Goal: Task Accomplishment & Management: Manage account settings

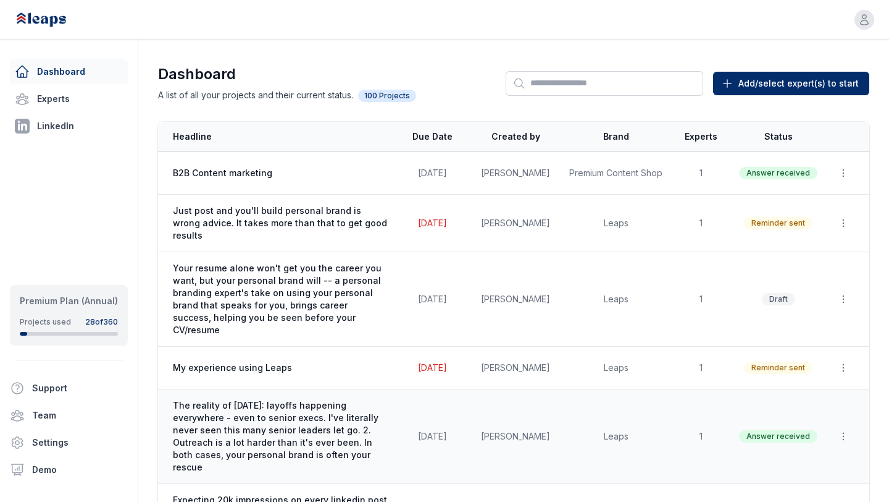
scroll to position [178, 0]
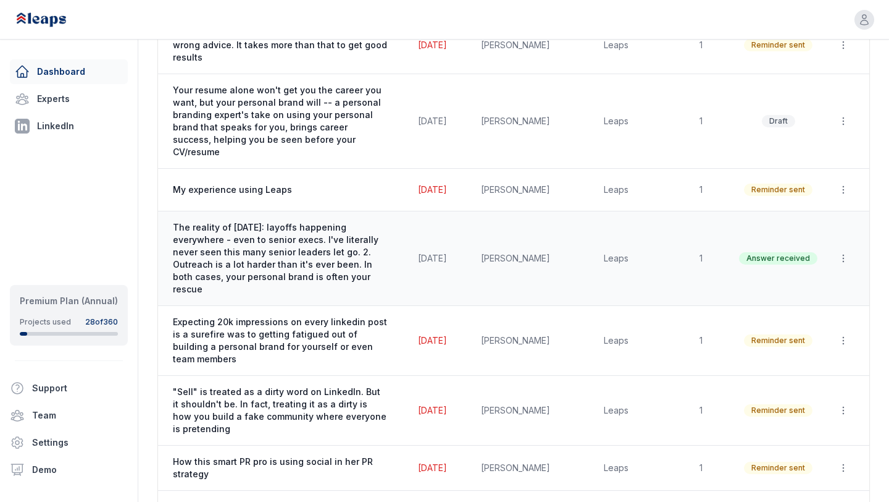
click at [251, 221] on span "The reality of [DATE]: layoffs happening everywhere - even to senior execs. I'v…" at bounding box center [280, 258] width 215 height 74
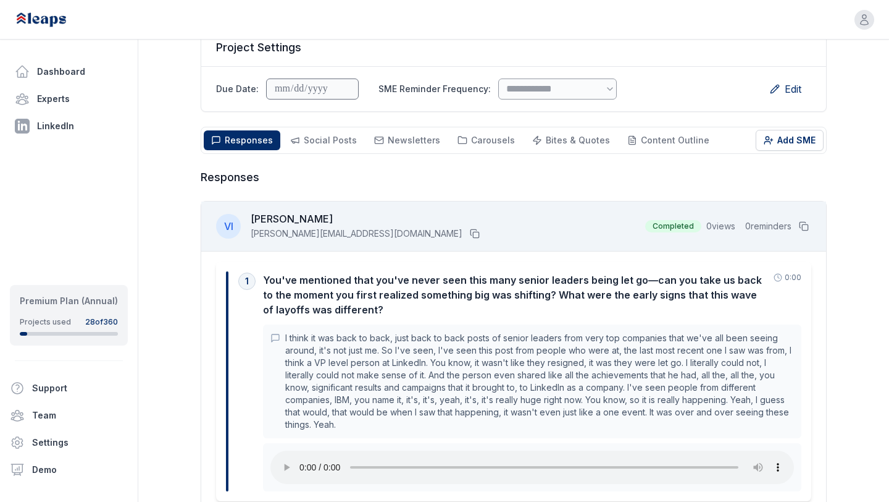
scroll to position [162, 0]
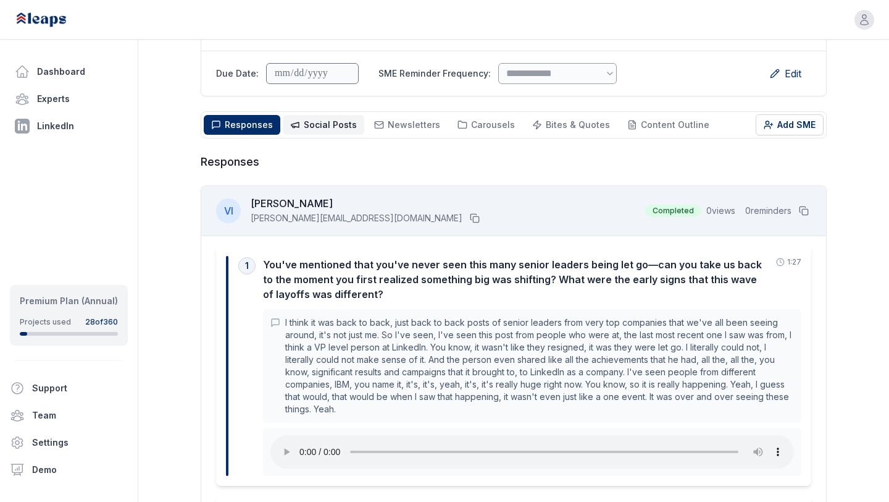
click at [320, 115] on button "Social Posts Social" at bounding box center [324, 125] width 82 height 20
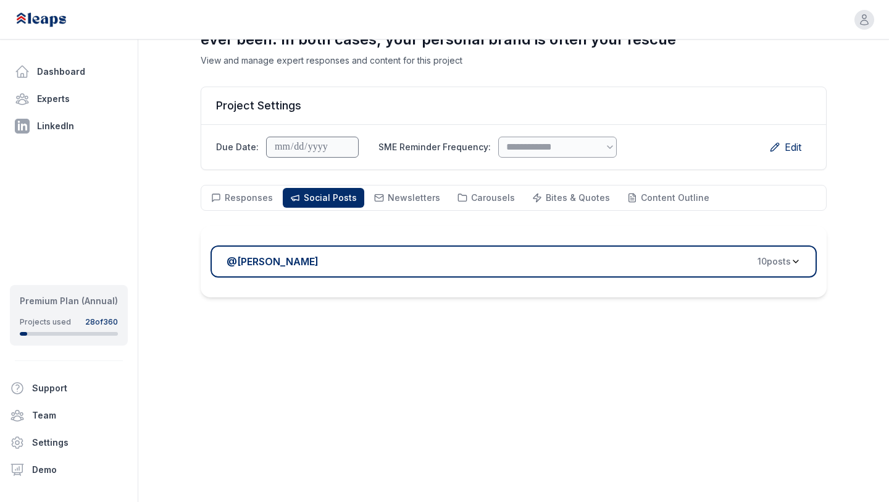
click at [355, 258] on div "@ Victor Ijidola 10 post s" at bounding box center [509, 261] width 565 height 15
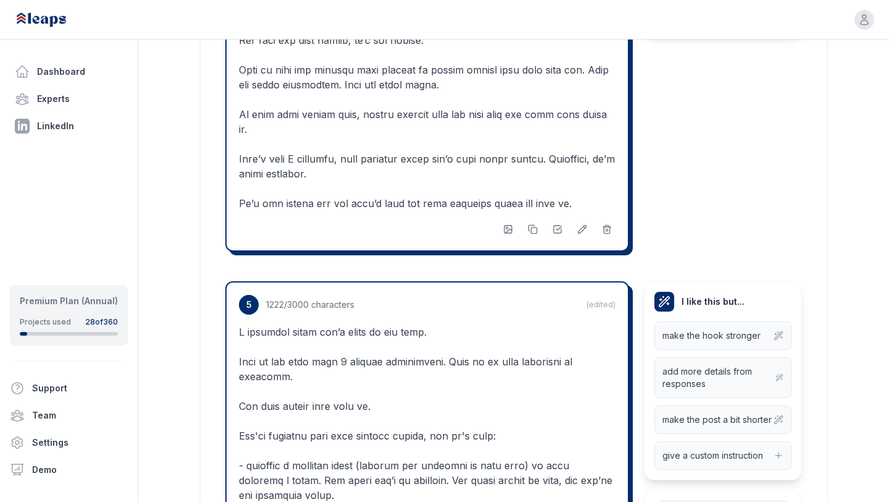
scroll to position [2491, 0]
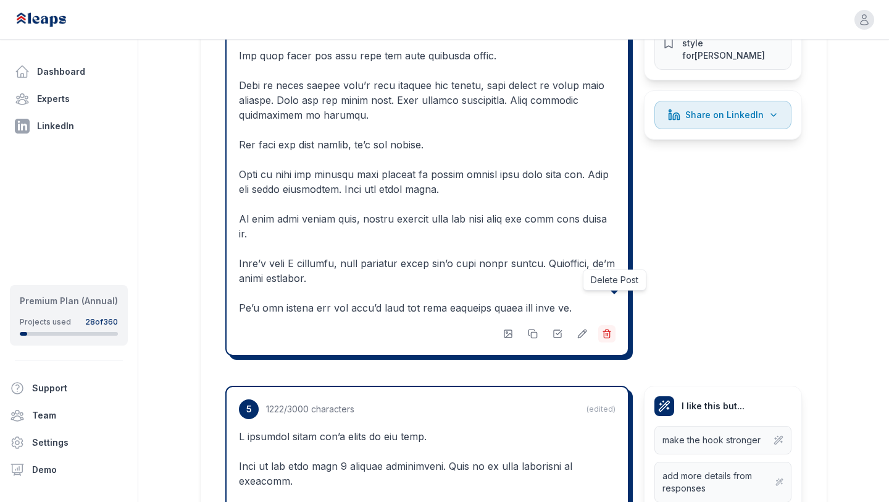
click at [606, 329] on icon at bounding box center [607, 334] width 10 height 10
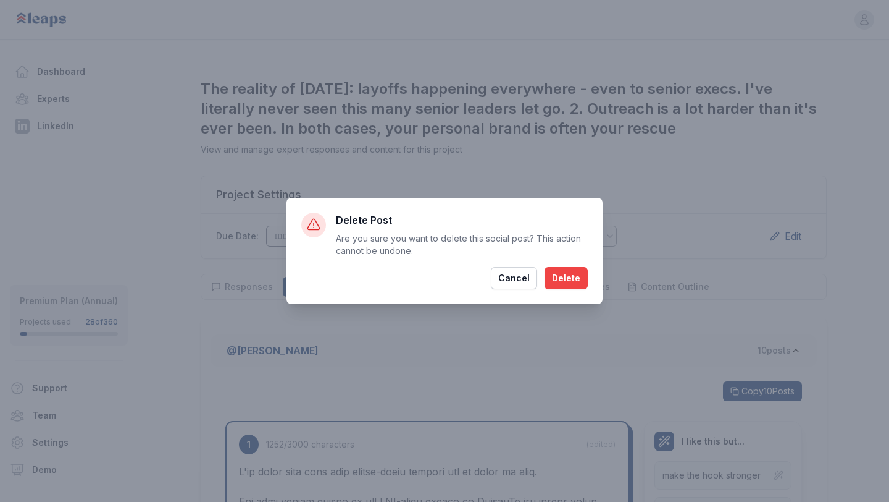
click at [566, 280] on button "Delete" at bounding box center [566, 278] width 43 height 22
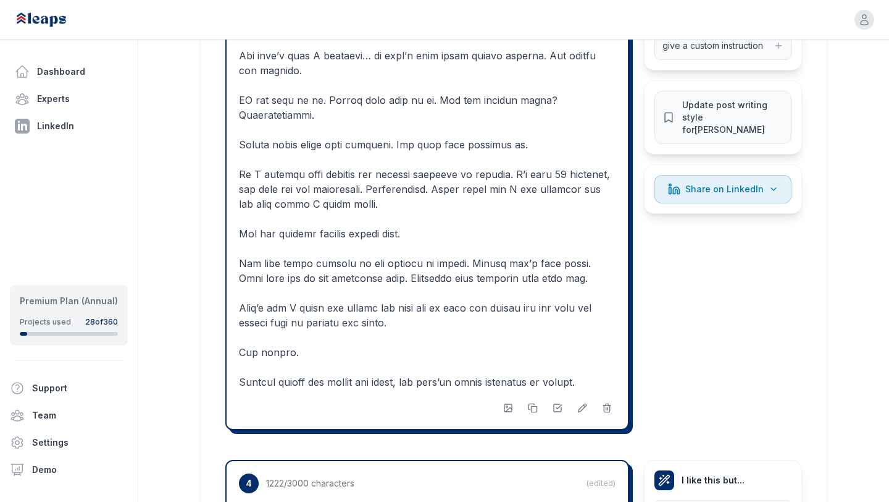
scroll to position [1891, 0]
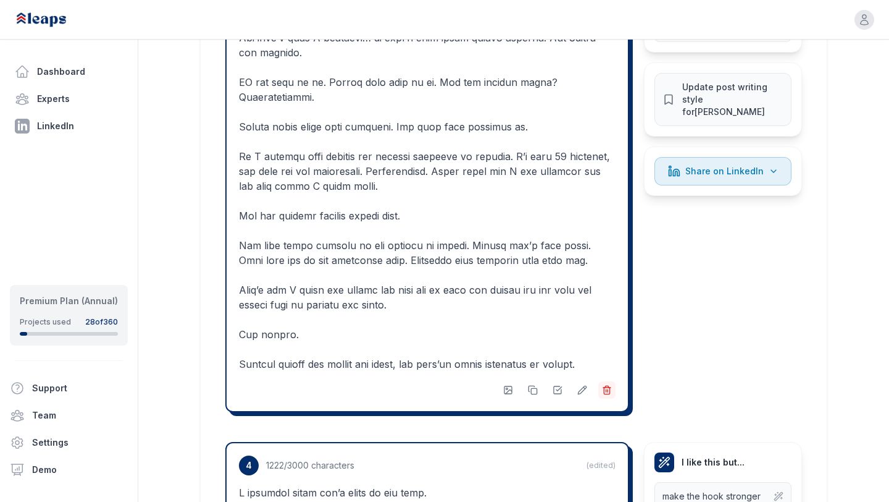
click at [611, 381] on button at bounding box center [607, 389] width 17 height 17
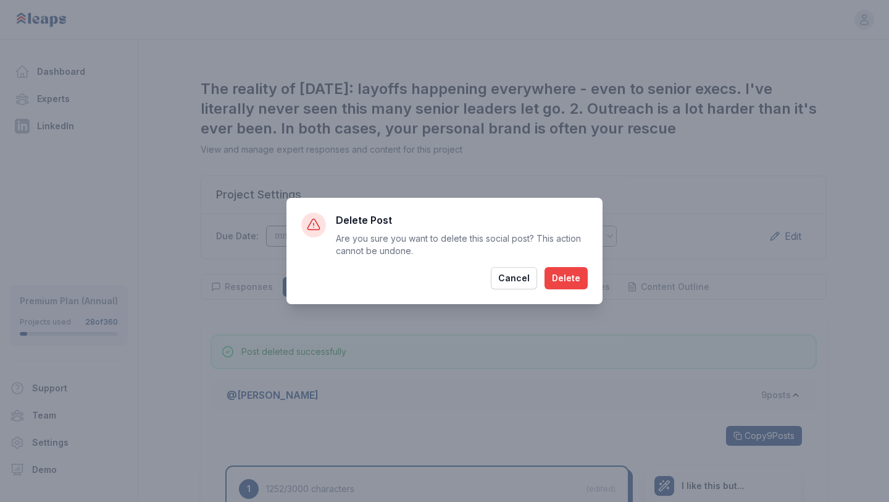
click at [573, 280] on button "Delete" at bounding box center [566, 278] width 43 height 22
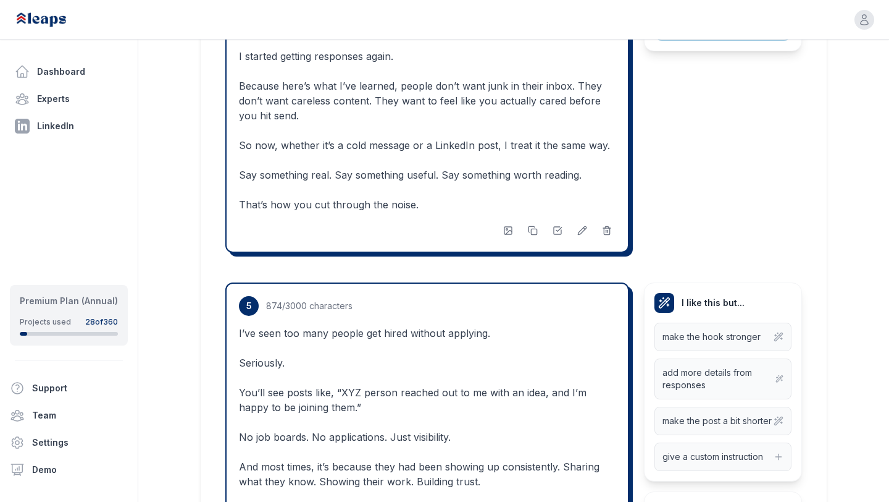
scroll to position [2684, 0]
click at [607, 229] on line at bounding box center [607, 230] width 0 height 2
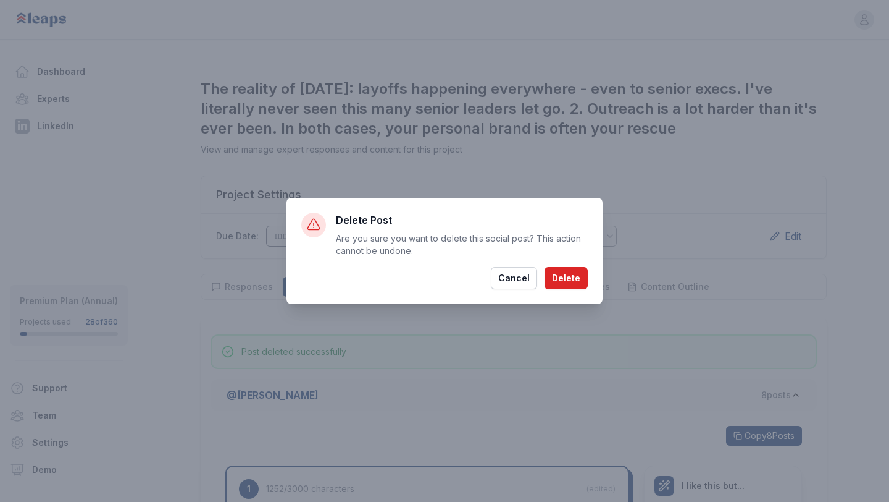
scroll to position [0, 0]
click at [572, 275] on button "Delete" at bounding box center [566, 278] width 43 height 22
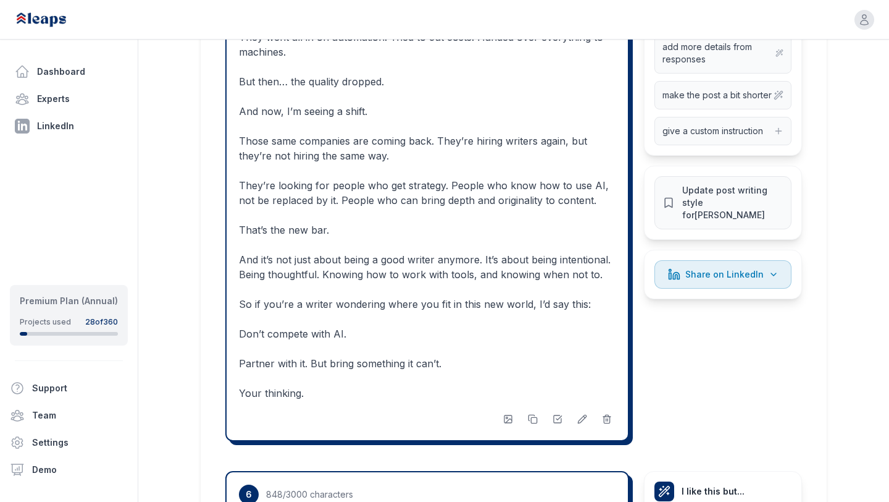
scroll to position [2989, 0]
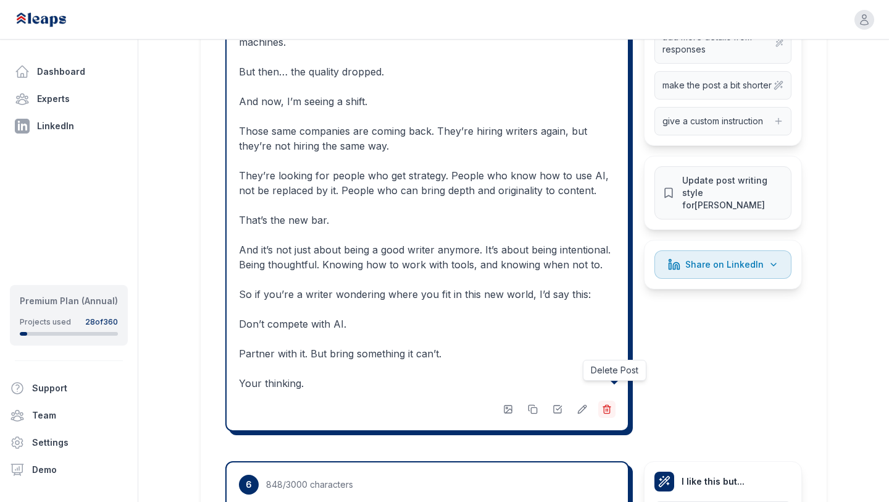
click at [608, 404] on icon at bounding box center [607, 409] width 10 height 10
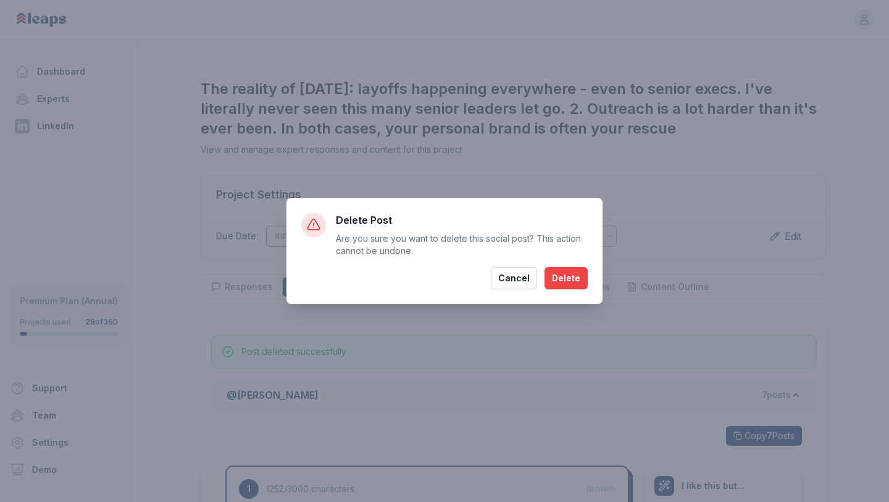
click at [576, 286] on button "Delete" at bounding box center [566, 278] width 43 height 22
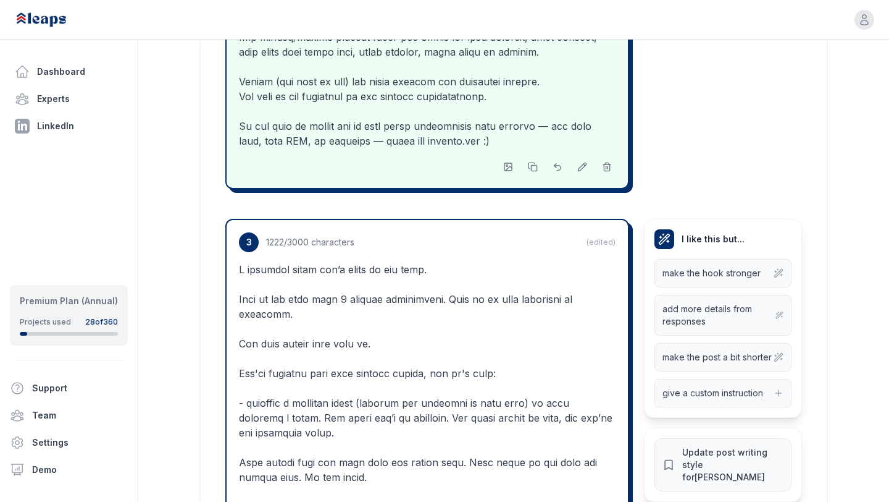
scroll to position [1583, 0]
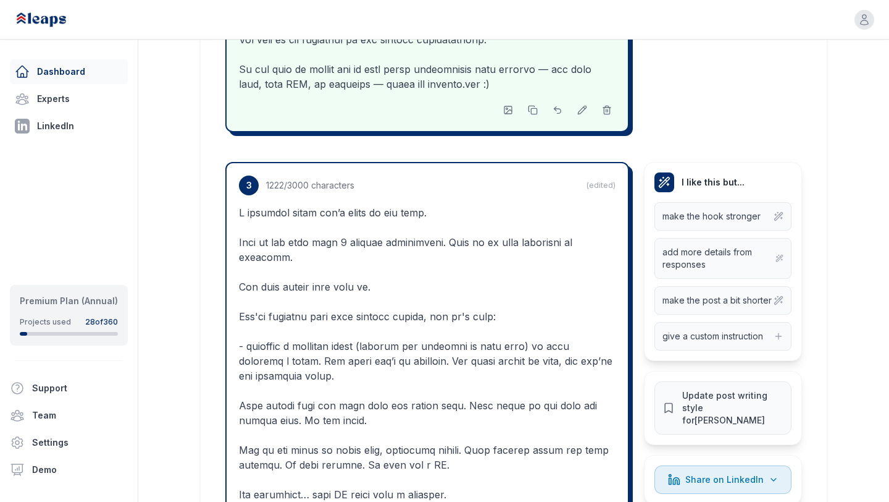
click at [83, 67] on link "Dashboard" at bounding box center [69, 71] width 118 height 25
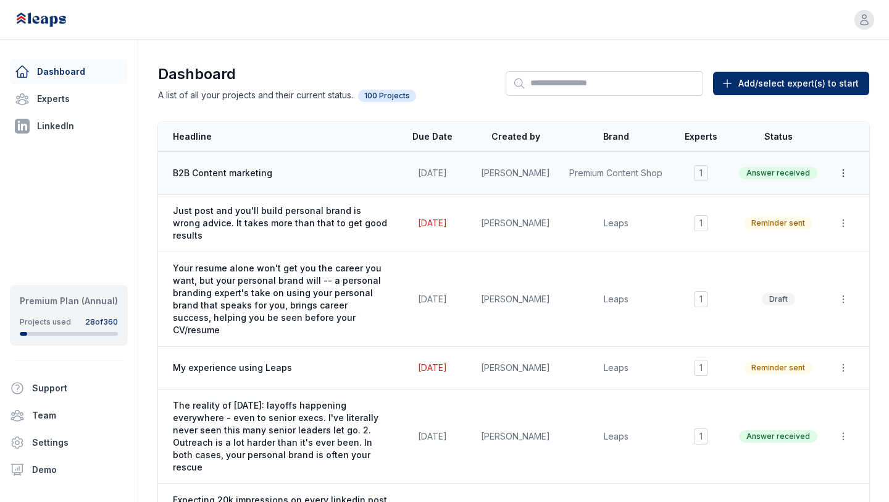
click at [843, 176] on icon "button" at bounding box center [843, 172] width 1 height 7
click at [814, 219] on button "Delete" at bounding box center [815, 225] width 79 height 22
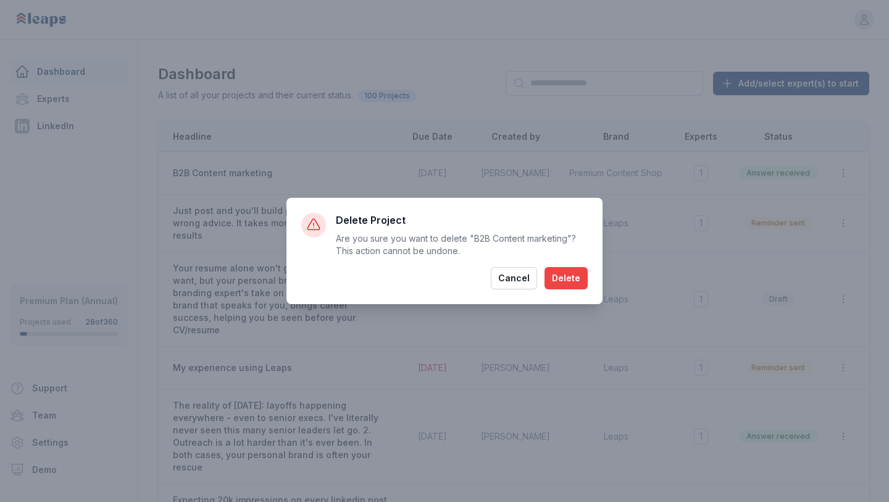
click at [577, 272] on button "Delete" at bounding box center [566, 278] width 43 height 22
